Goal: Task Accomplishment & Management: Use online tool/utility

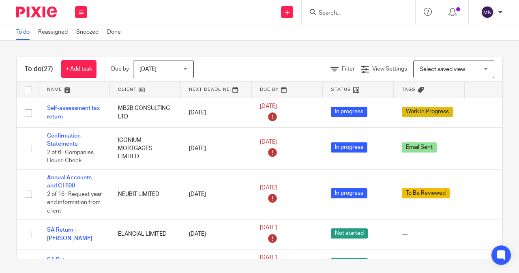
click at [322, 11] on input "Search" at bounding box center [354, 13] width 73 height 7
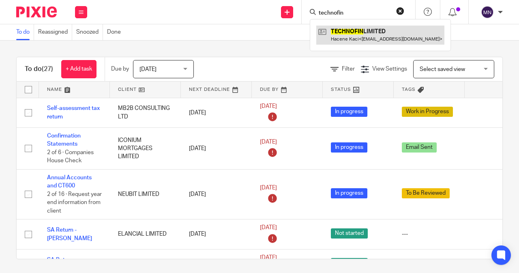
type input "technofin"
click at [360, 41] on link at bounding box center [380, 35] width 128 height 19
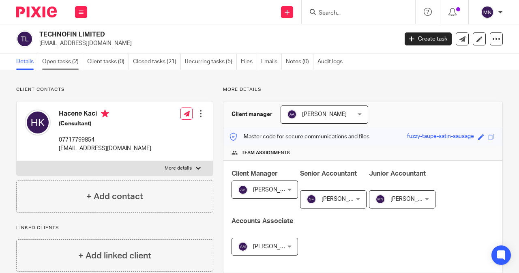
click at [54, 55] on link "Open tasks (2)" at bounding box center [62, 62] width 41 height 16
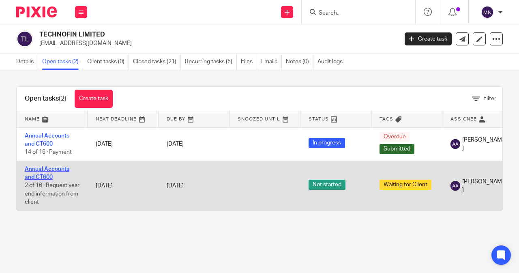
click at [43, 167] on link "Annual Accounts and CT600" at bounding box center [47, 173] width 45 height 14
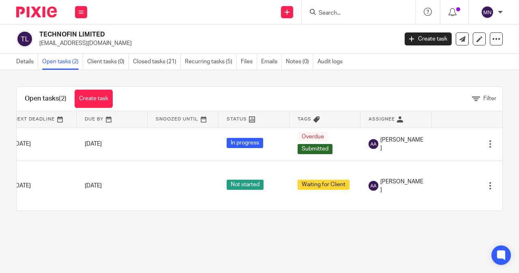
scroll to position [0, 94]
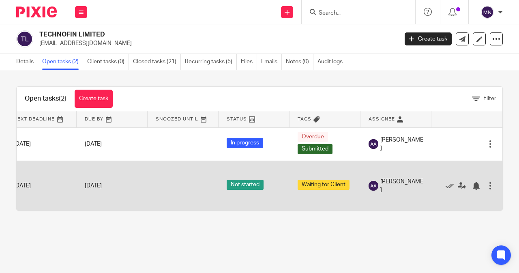
click at [486, 186] on div at bounding box center [490, 186] width 8 height 8
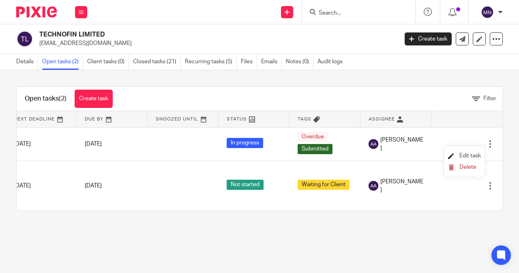
click at [467, 153] on span "Edit task" at bounding box center [469, 156] width 21 height 6
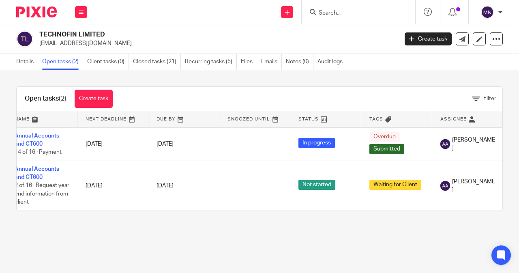
scroll to position [0, 0]
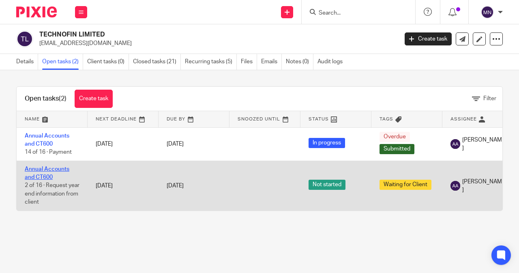
click at [55, 167] on link "Annual Accounts and CT600" at bounding box center [47, 173] width 45 height 14
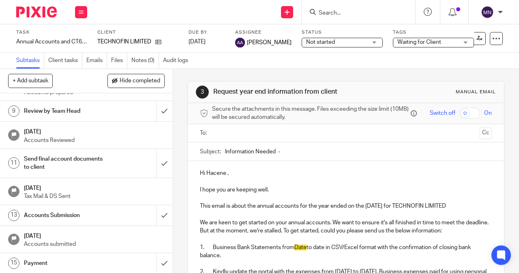
scroll to position [230, 0]
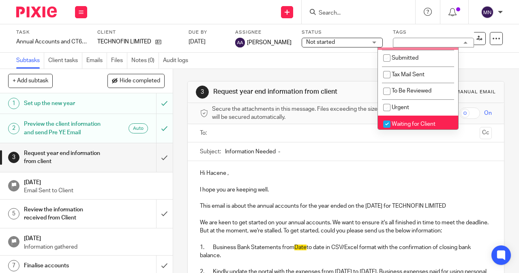
scroll to position [83, 0]
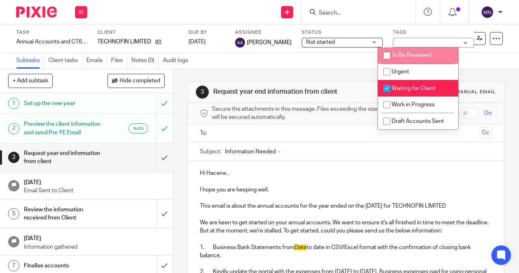
click at [285, 63] on div "Subtasks Client tasks Emails Files Notes (0) Audit logs" at bounding box center [259, 61] width 519 height 16
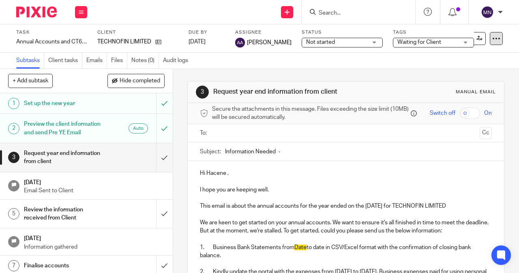
click at [490, 38] on div at bounding box center [496, 38] width 13 height 13
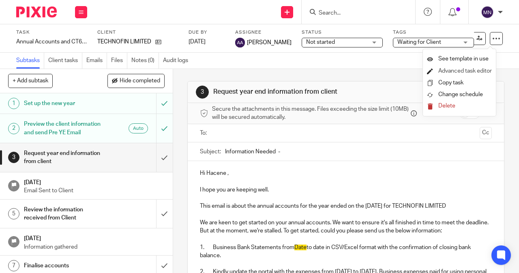
click at [478, 74] on li "Advanced task editor" at bounding box center [459, 71] width 65 height 12
click at [430, 73] on icon at bounding box center [430, 71] width 6 height 6
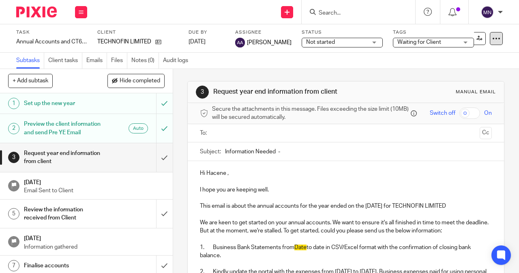
click at [495, 36] on div at bounding box center [496, 38] width 13 height 13
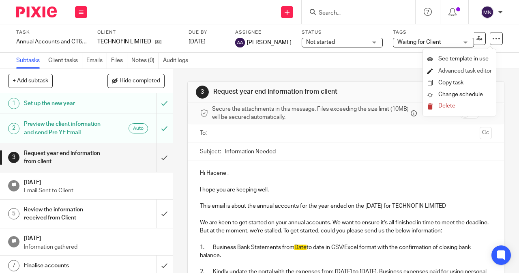
click at [431, 70] on icon at bounding box center [430, 71] width 6 height 6
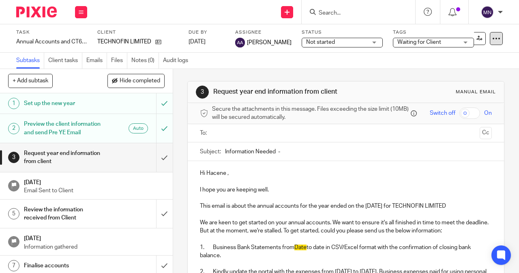
click at [490, 41] on div at bounding box center [496, 38] width 13 height 13
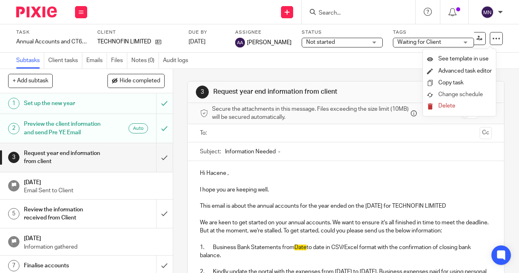
click at [445, 91] on link "Change schedule" at bounding box center [459, 95] width 65 height 8
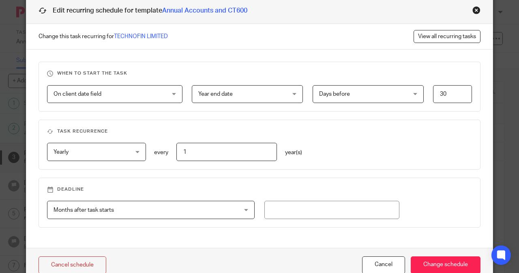
scroll to position [0, 0]
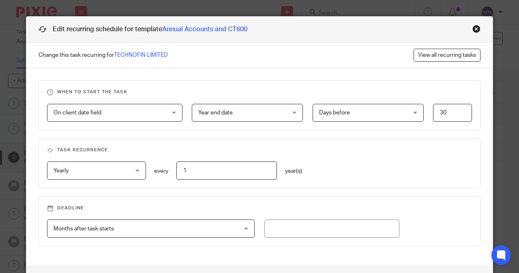
click at [474, 30] on div "Close this dialog window" at bounding box center [476, 29] width 8 height 8
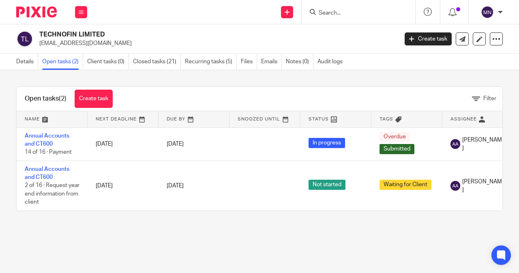
click at [450, 62] on div "Details Open tasks (2) Client tasks (0) Closed tasks (21) Recurring tasks (5) F…" at bounding box center [259, 62] width 519 height 16
click at [162, 248] on main "TECHNOFIN LIMITED [EMAIL_ADDRESS][DOMAIN_NAME] Create task Update from Companie…" at bounding box center [259, 136] width 519 height 273
